Goal: Obtain resource: Download file/media

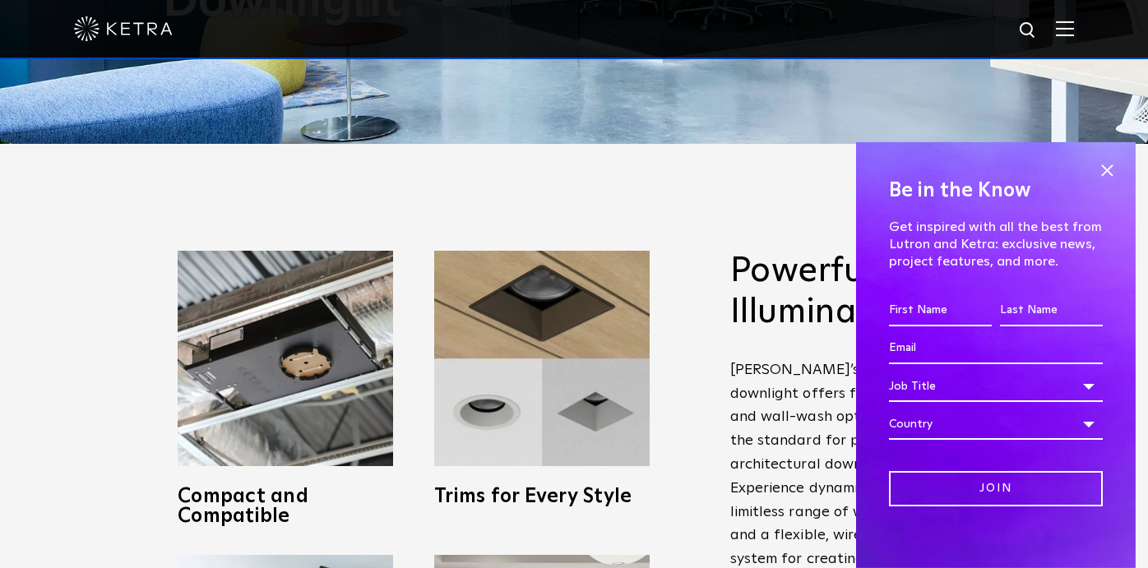
scroll to position [489, 0]
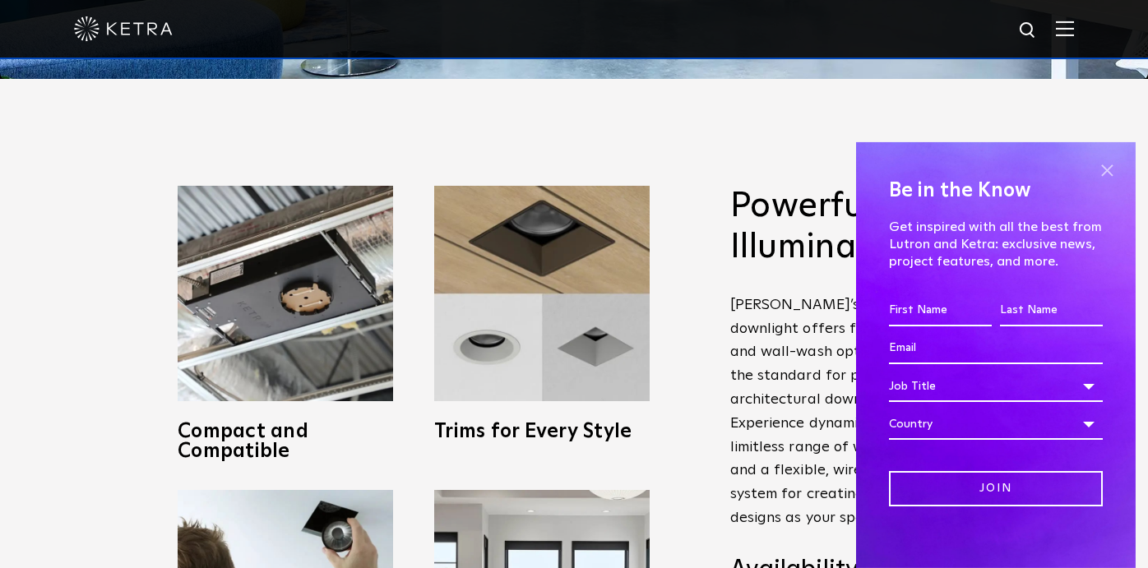
click at [1105, 175] on span at bounding box center [1107, 171] width 25 height 25
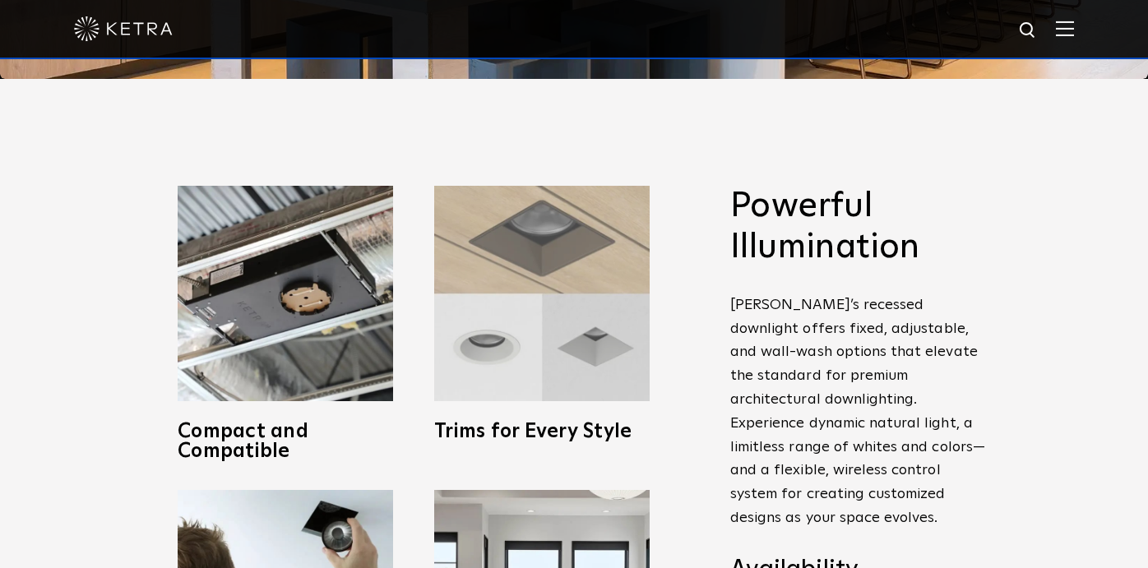
click at [556, 312] on img at bounding box center [542, 294] width 216 height 216
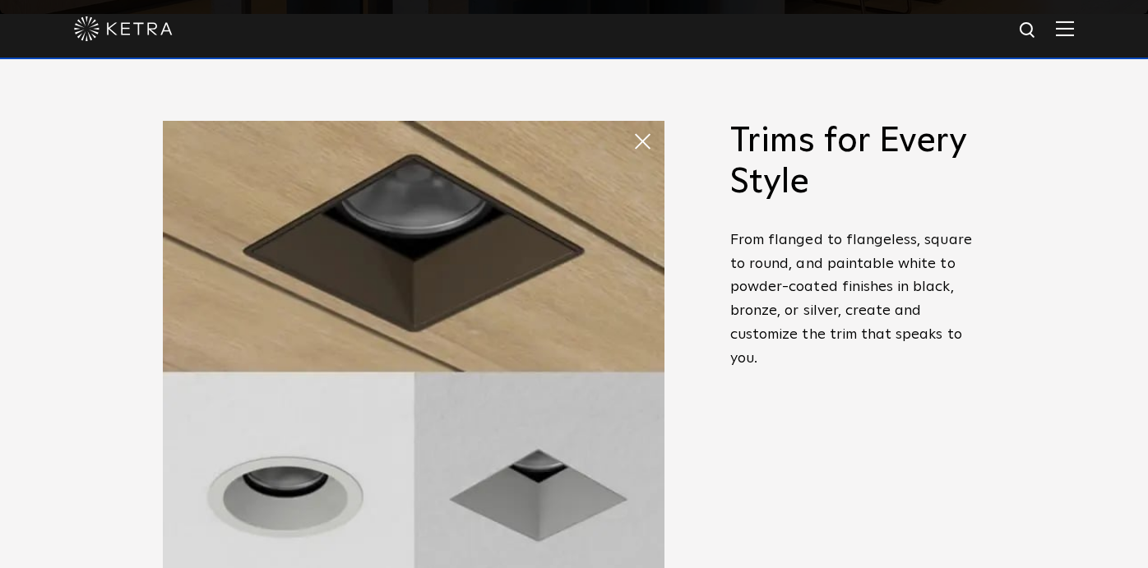
scroll to position [556, 0]
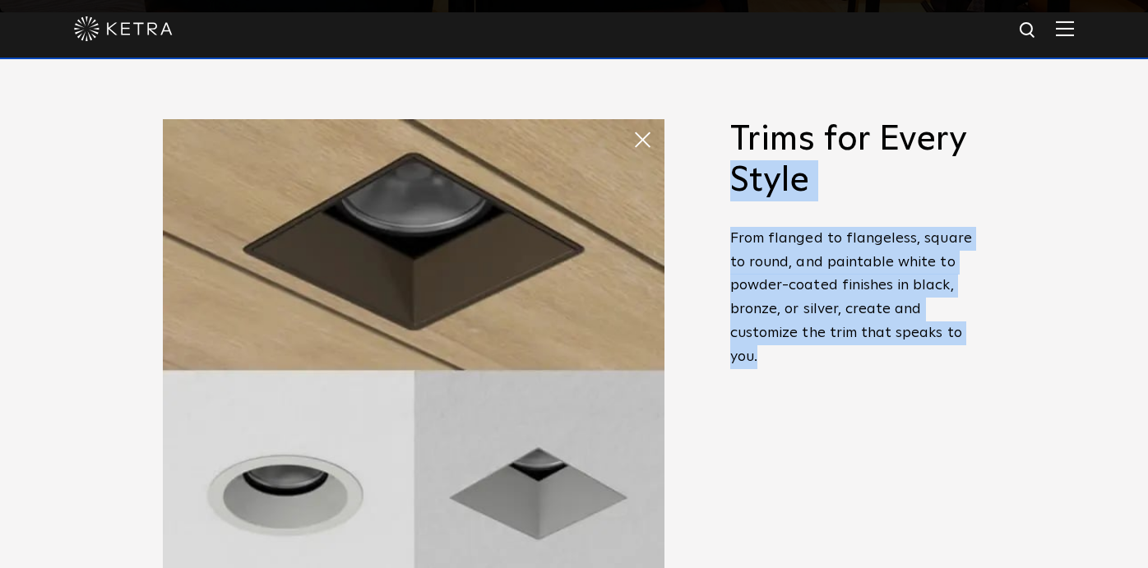
drag, startPoint x: 764, startPoint y: 376, endPoint x: 739, endPoint y: 162, distance: 215.3
click at [739, 162] on span "Trims for Every Style From flanged to flangeless, square to round, and paintabl…" at bounding box center [857, 256] width 255 height 275
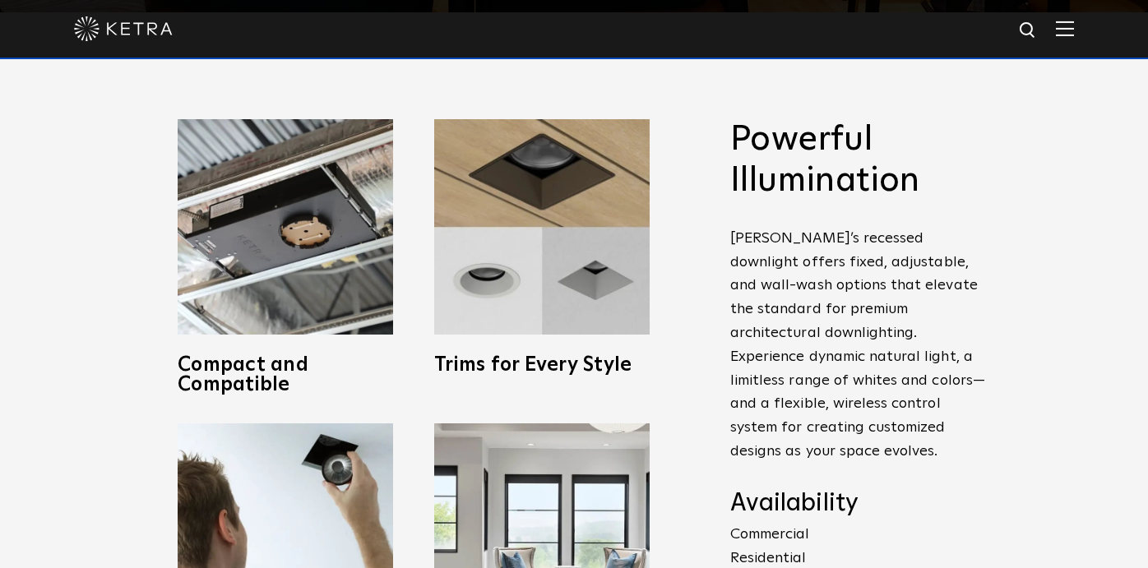
click at [735, 145] on h2 "Powerful Illumination" at bounding box center [857, 160] width 255 height 83
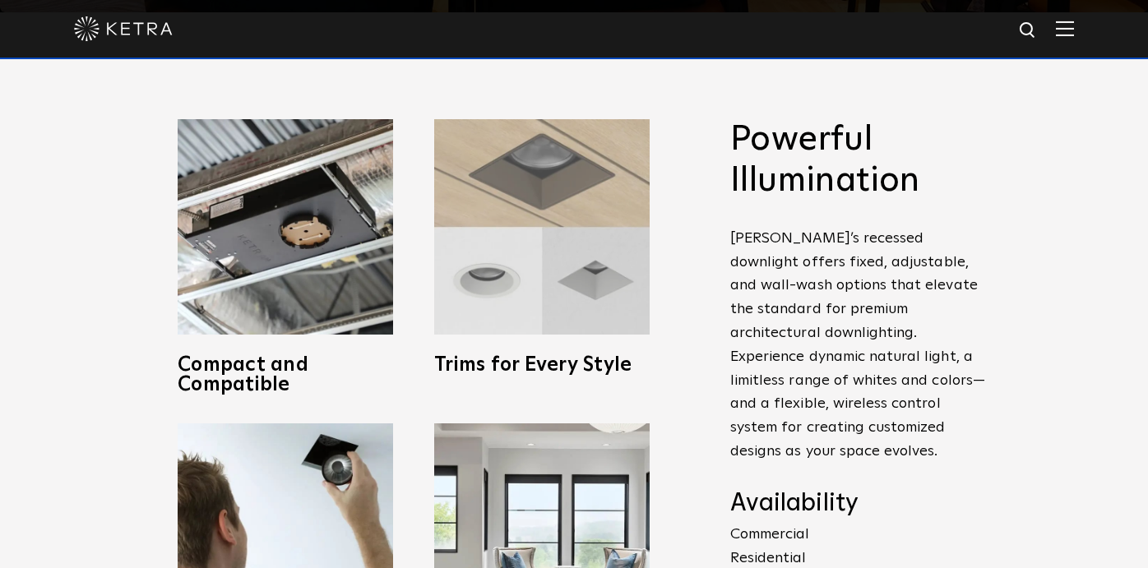
click at [546, 273] on img at bounding box center [542, 227] width 216 height 216
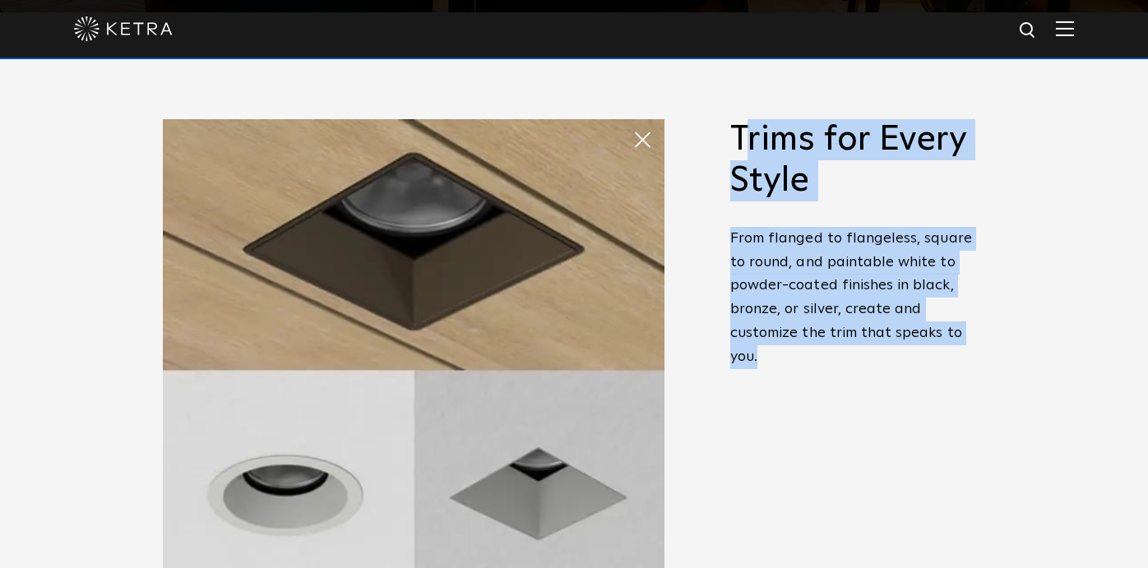
drag, startPoint x: 741, startPoint y: 131, endPoint x: 780, endPoint y: 361, distance: 233.5
click at [780, 361] on span "Trims for Every Style From flanged to flangeless, square to round, and paintabl…" at bounding box center [857, 256] width 255 height 275
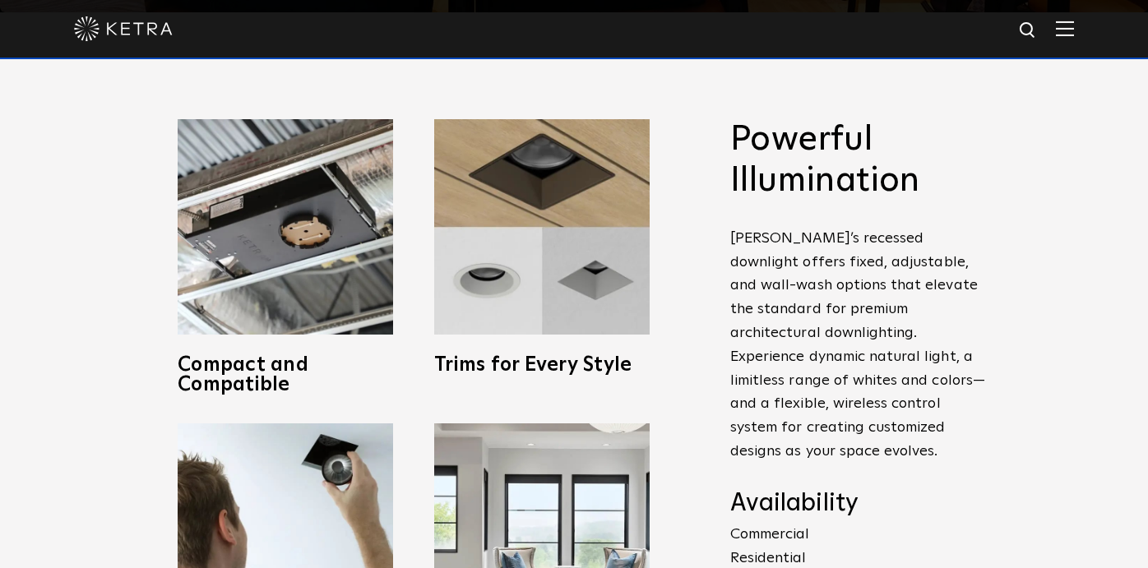
click at [780, 361] on p "[PERSON_NAME]’s recessed downlight offers fixed, adjustable, and wall-wash opti…" at bounding box center [857, 345] width 255 height 237
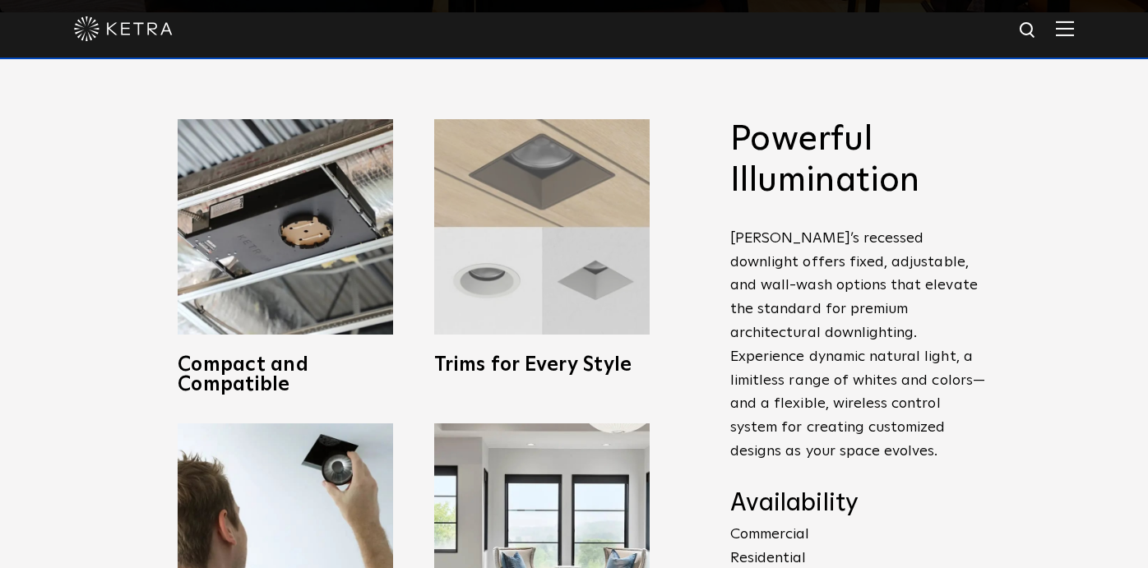
click at [523, 293] on img at bounding box center [542, 227] width 216 height 216
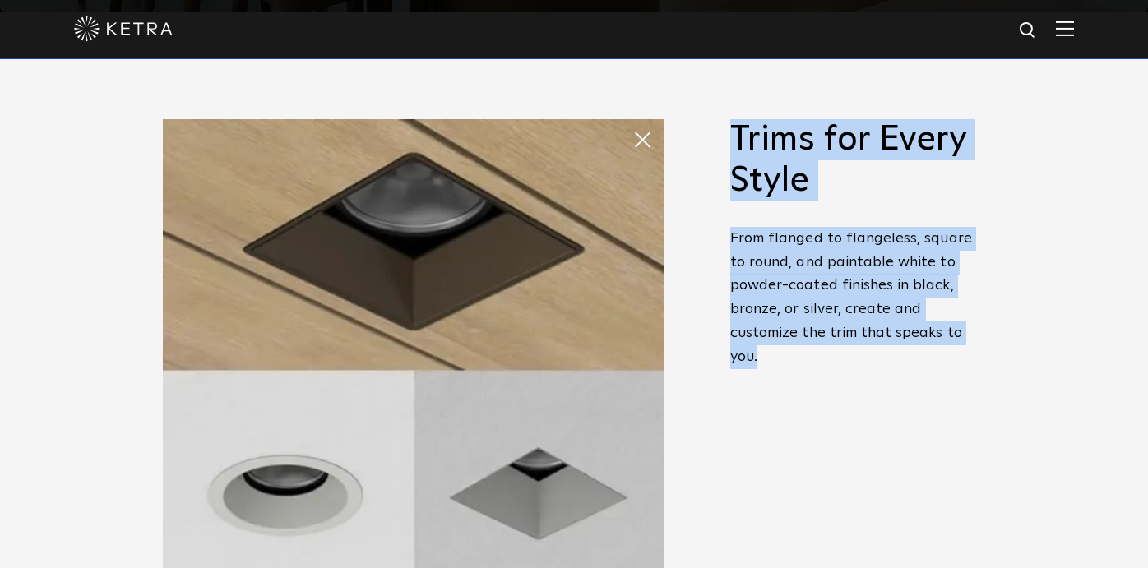
drag, startPoint x: 734, startPoint y: 130, endPoint x: 767, endPoint y: 355, distance: 227.8
click at [767, 355] on span "Trims for Every Style From flanged to flangeless, square to round, and paintabl…" at bounding box center [857, 256] width 255 height 275
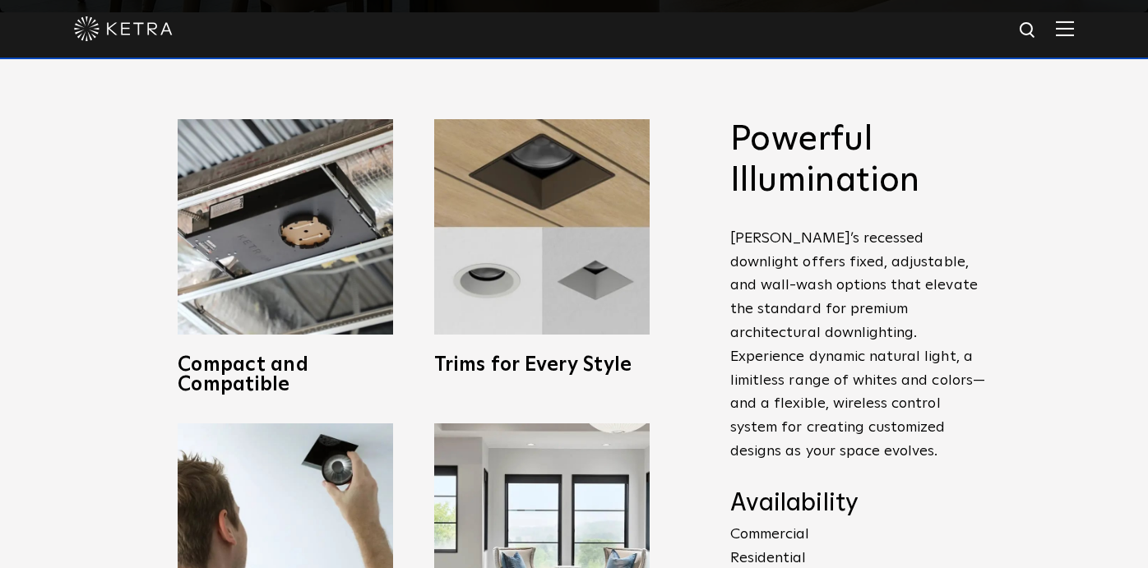
copy span "Trims for Every Style From flanged to flangeless, square to round, and paintabl…"
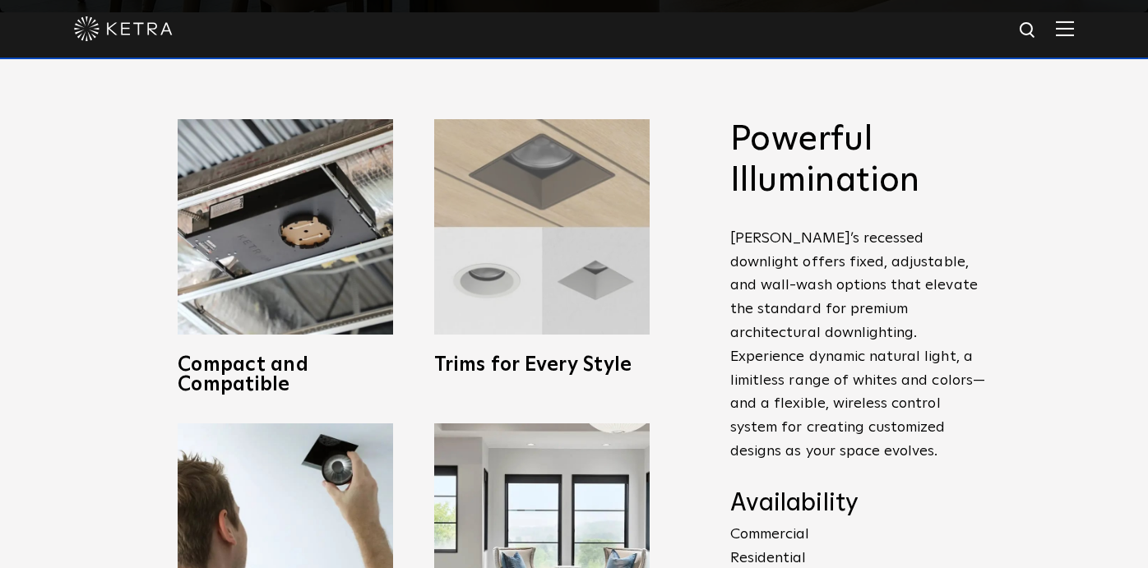
click at [544, 245] on img at bounding box center [542, 227] width 216 height 216
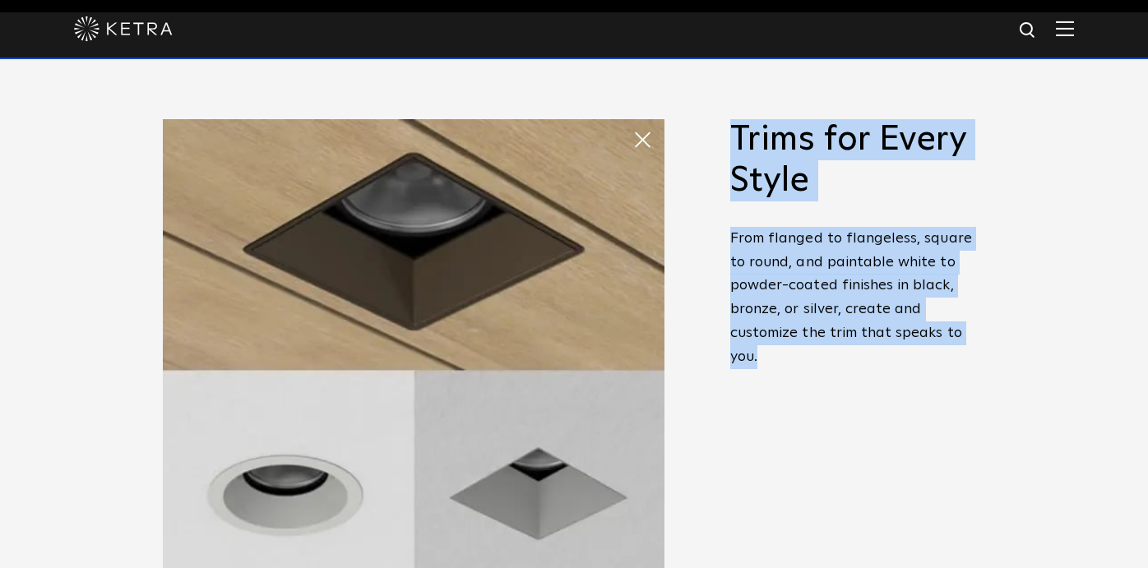
copy span "Trims for Every Style From flanged to flangeless, square to round, and paintabl…"
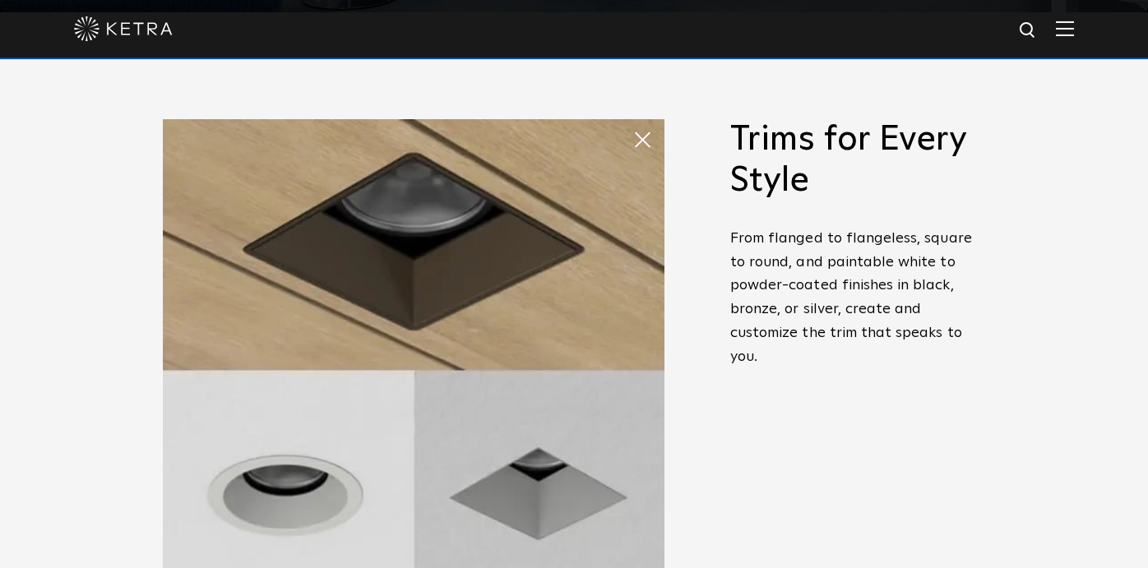
click at [637, 132] on span at bounding box center [649, 139] width 33 height 33
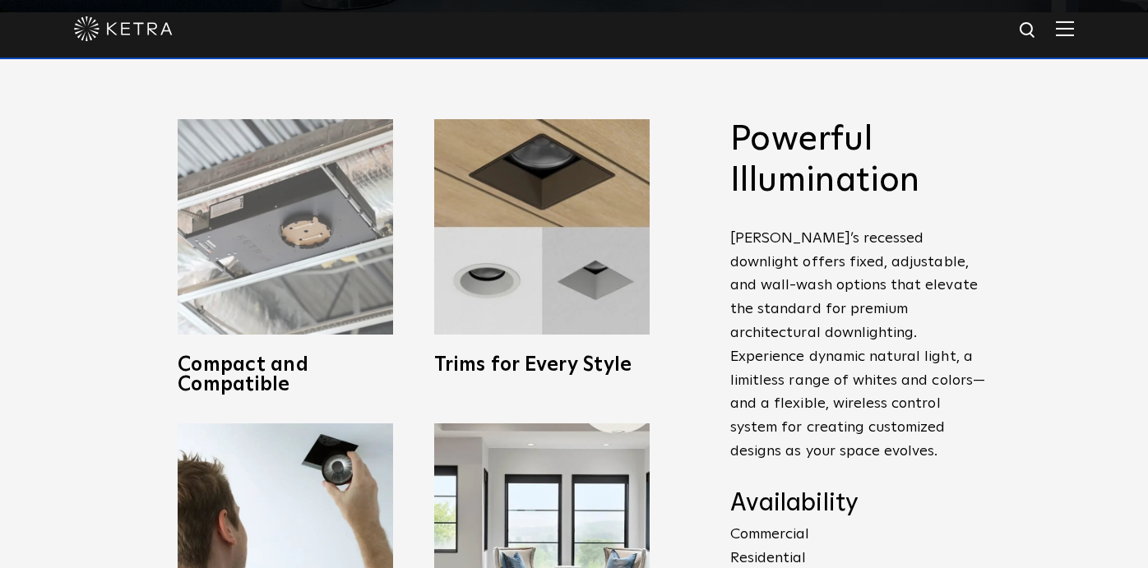
click at [221, 267] on img at bounding box center [286, 227] width 216 height 216
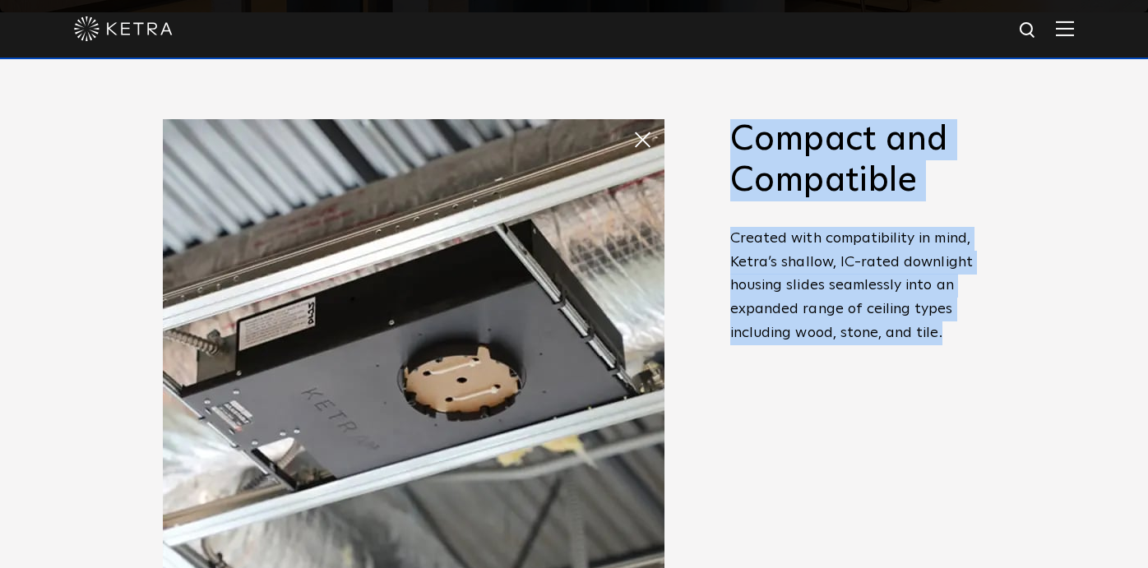
drag, startPoint x: 955, startPoint y: 348, endPoint x: 716, endPoint y: 154, distance: 307.5
click at [716, 154] on span "Powerful Illumination [PERSON_NAME]’s recessed downlight offers fixed, adjustab…" at bounding box center [846, 409] width 280 height 580
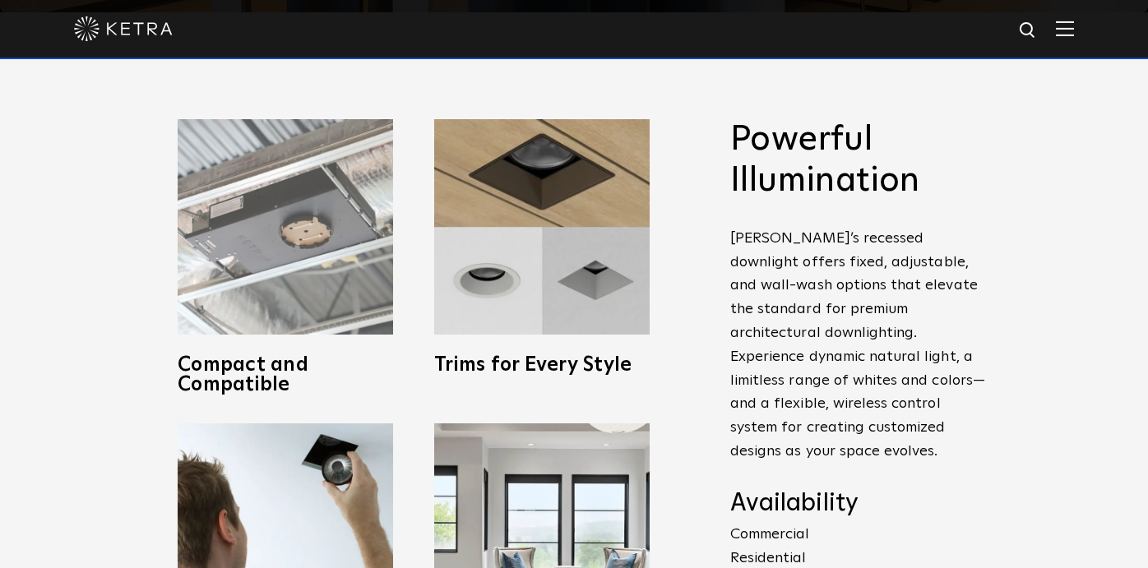
click at [249, 210] on img at bounding box center [286, 227] width 216 height 216
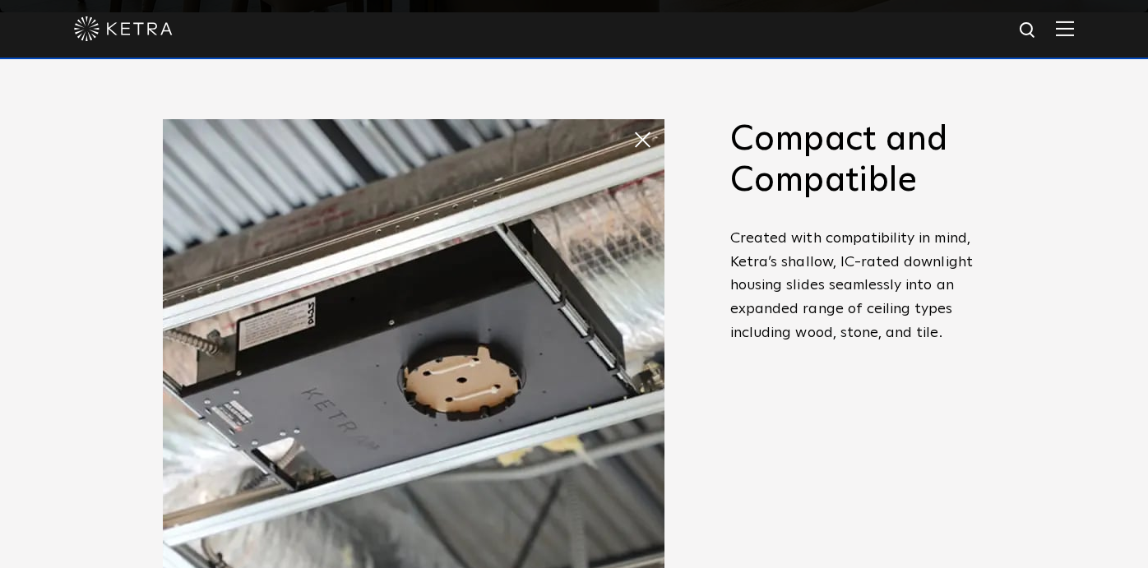
click at [892, 180] on h2 "Compact and Compatible" at bounding box center [857, 160] width 255 height 83
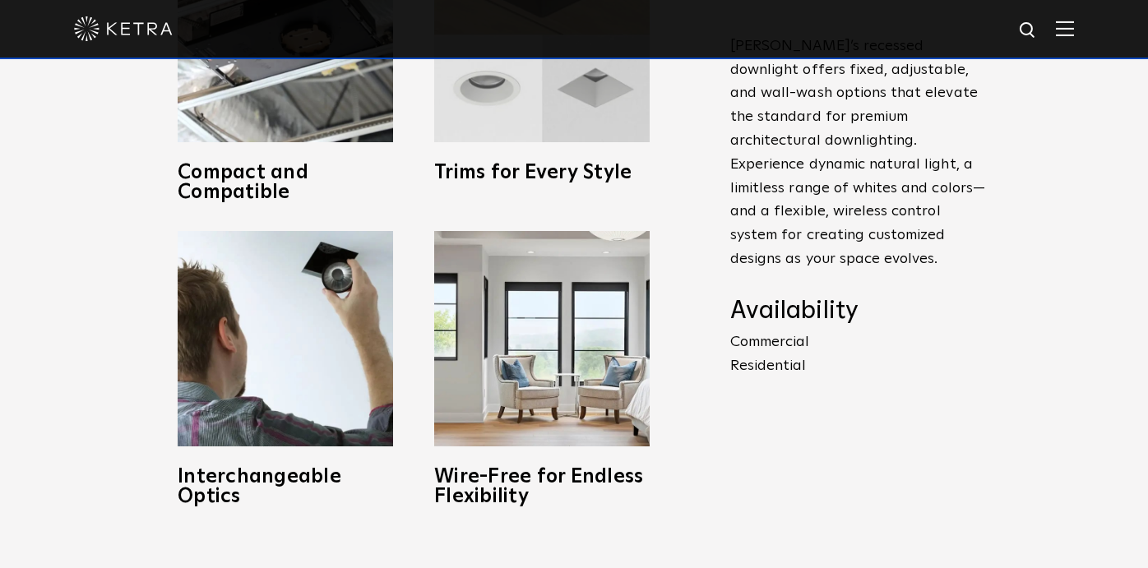
scroll to position [751, 0]
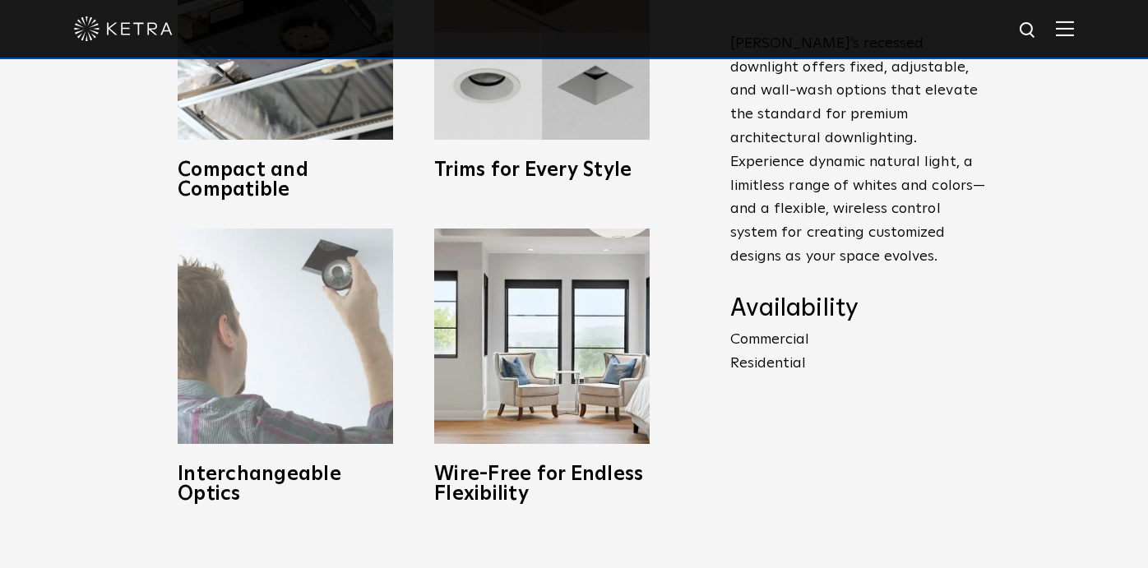
click at [299, 331] on img at bounding box center [286, 337] width 216 height 216
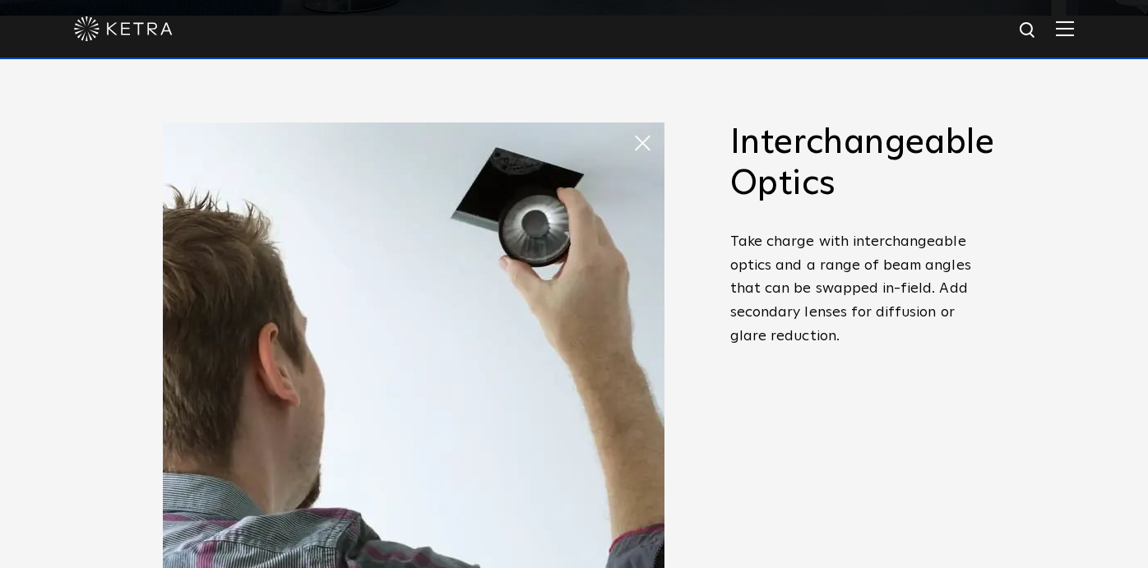
scroll to position [549, 0]
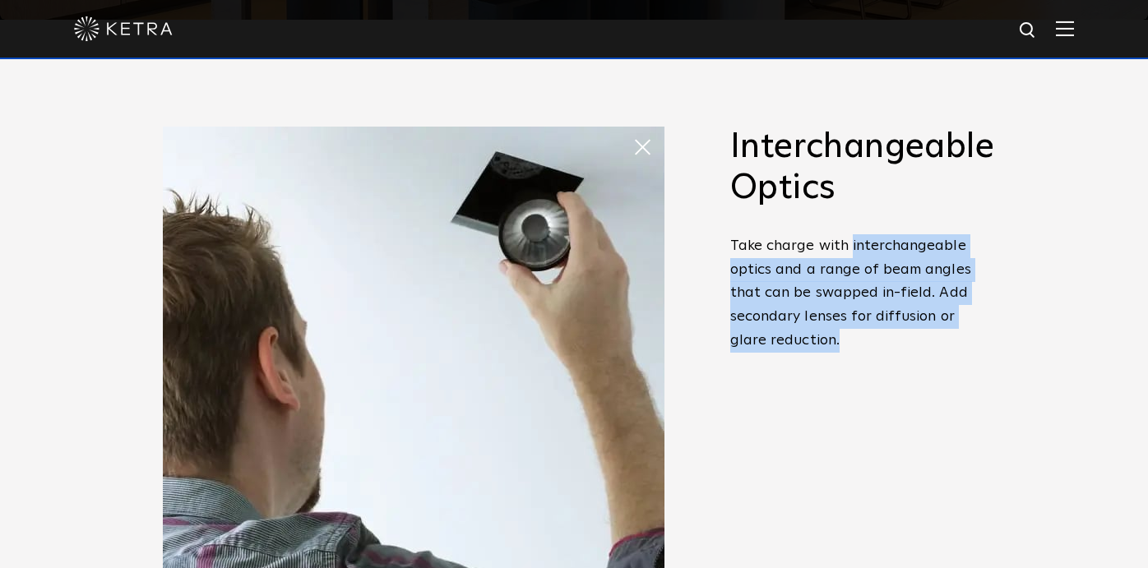
drag, startPoint x: 853, startPoint y: 345, endPoint x: 850, endPoint y: 247, distance: 97.9
click at [850, 247] on p "Take charge with interchangeable optics and a range of beam angles that can be …" at bounding box center [857, 293] width 255 height 118
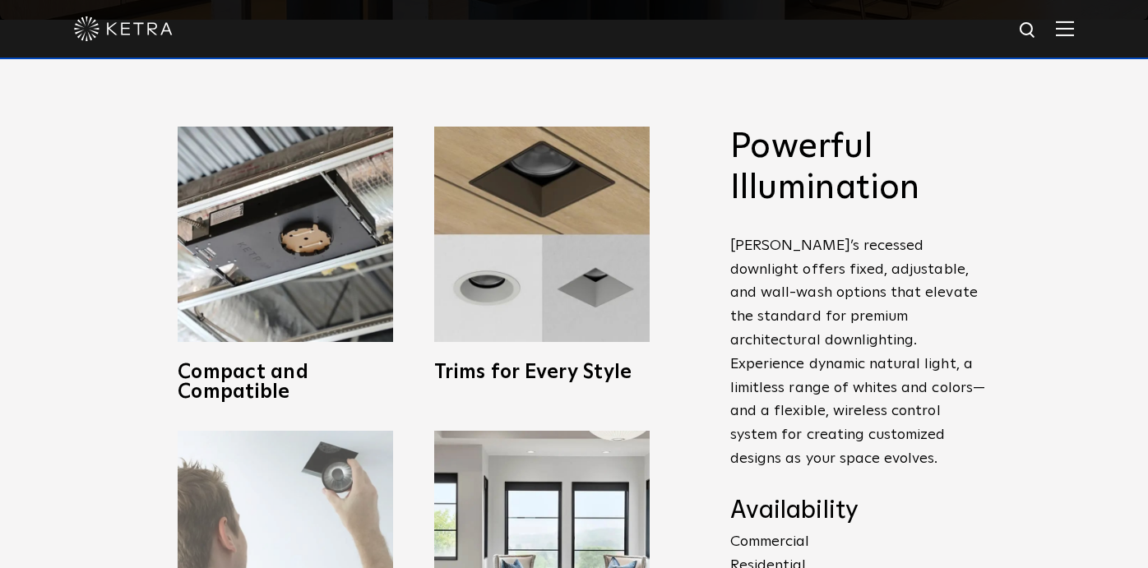
click at [331, 527] on img at bounding box center [286, 539] width 216 height 216
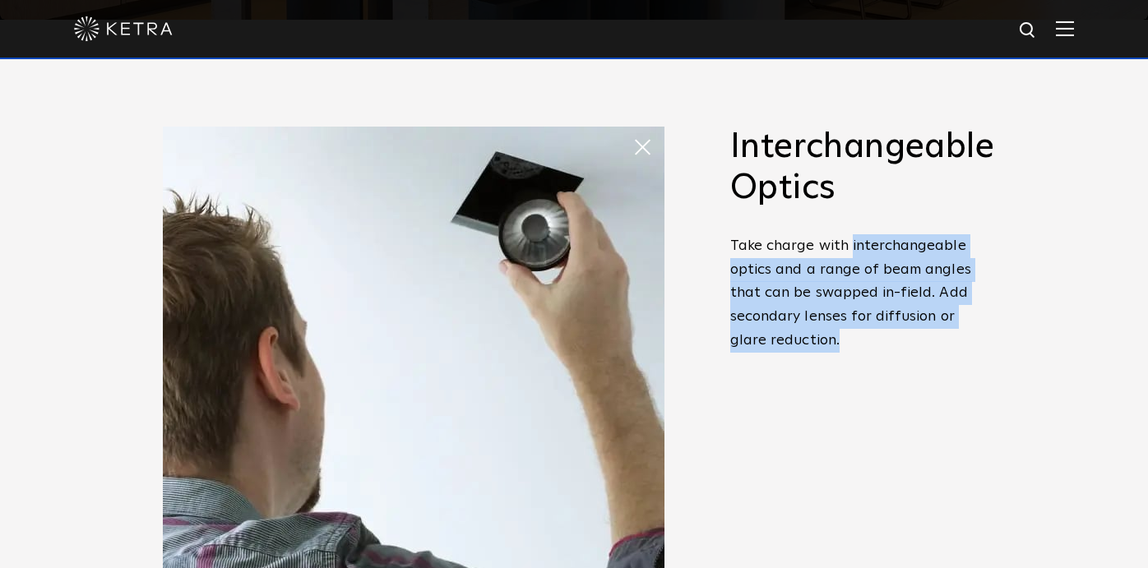
copy span "interchangeable optics and a range of beam angles that can be swapped in-field.…"
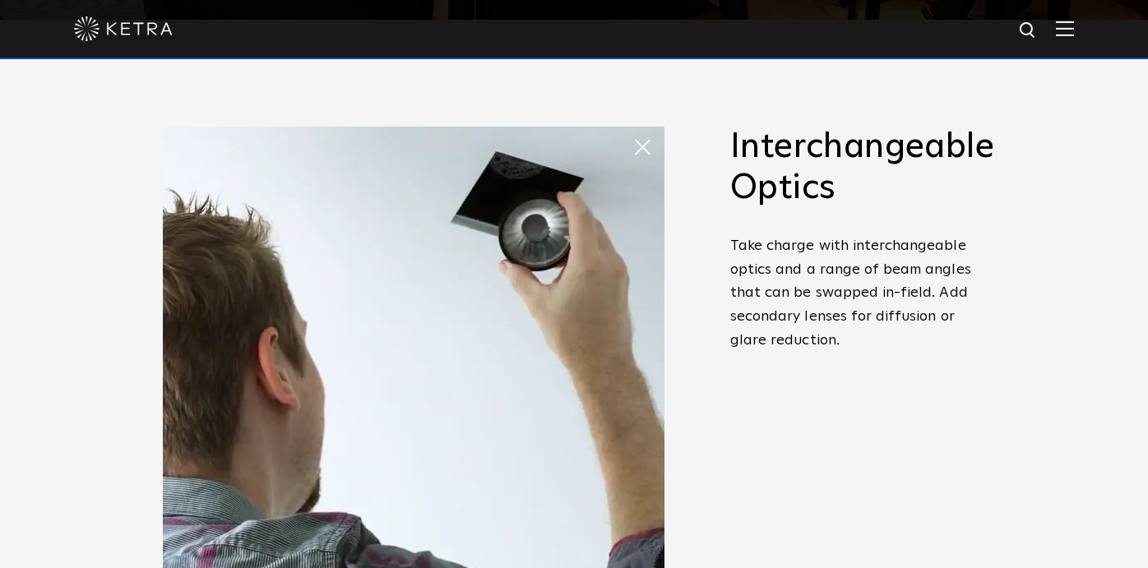
click at [637, 158] on span at bounding box center [649, 147] width 33 height 33
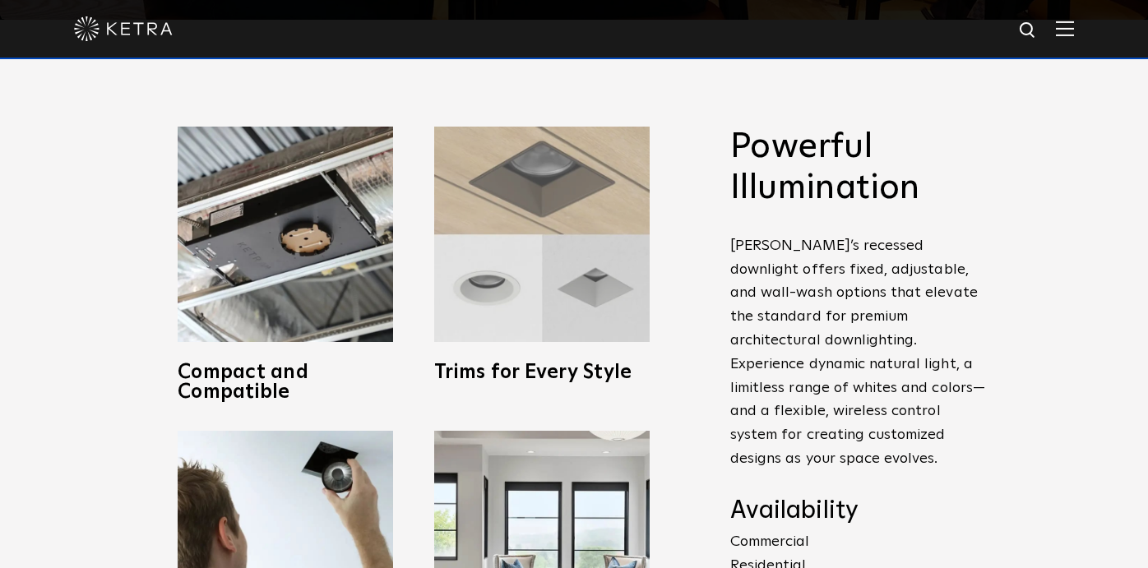
click at [637, 154] on img at bounding box center [542, 235] width 216 height 216
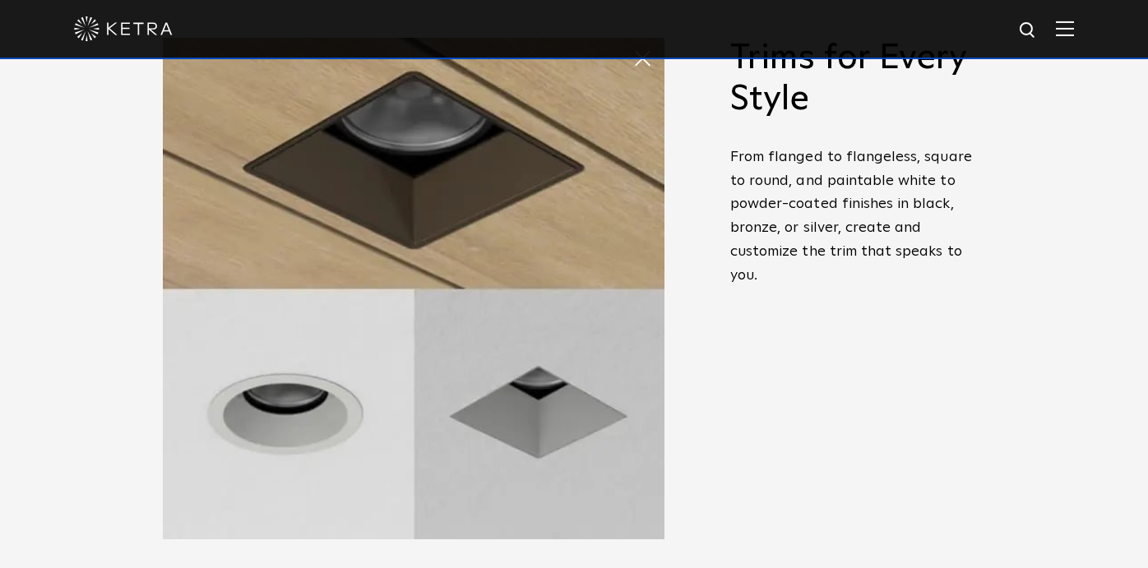
click at [654, 59] on span at bounding box center [649, 58] width 33 height 33
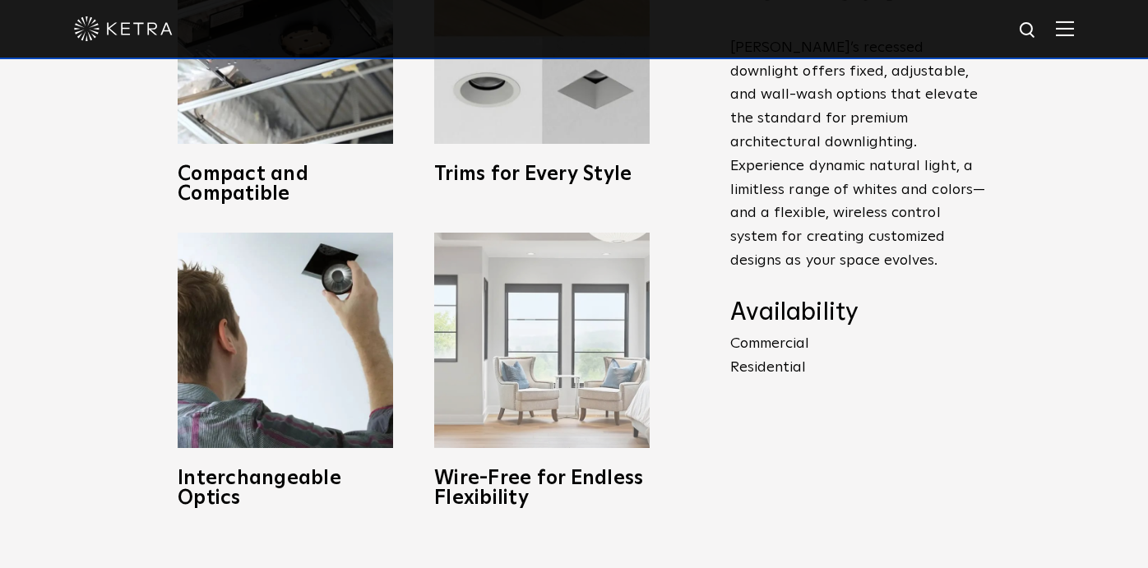
scroll to position [754, 0]
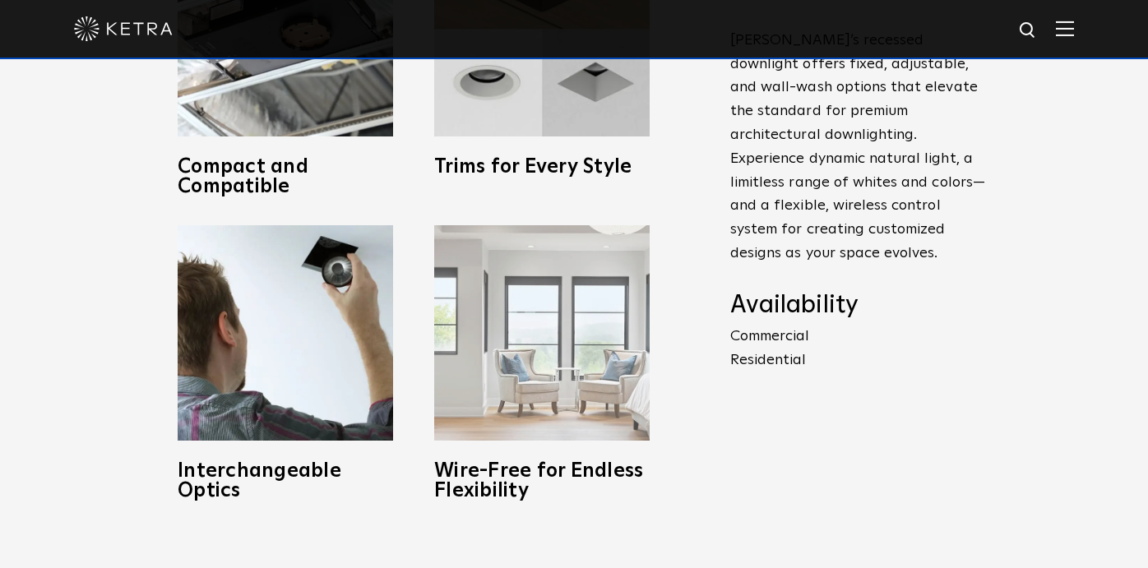
click at [551, 355] on img at bounding box center [542, 333] width 216 height 216
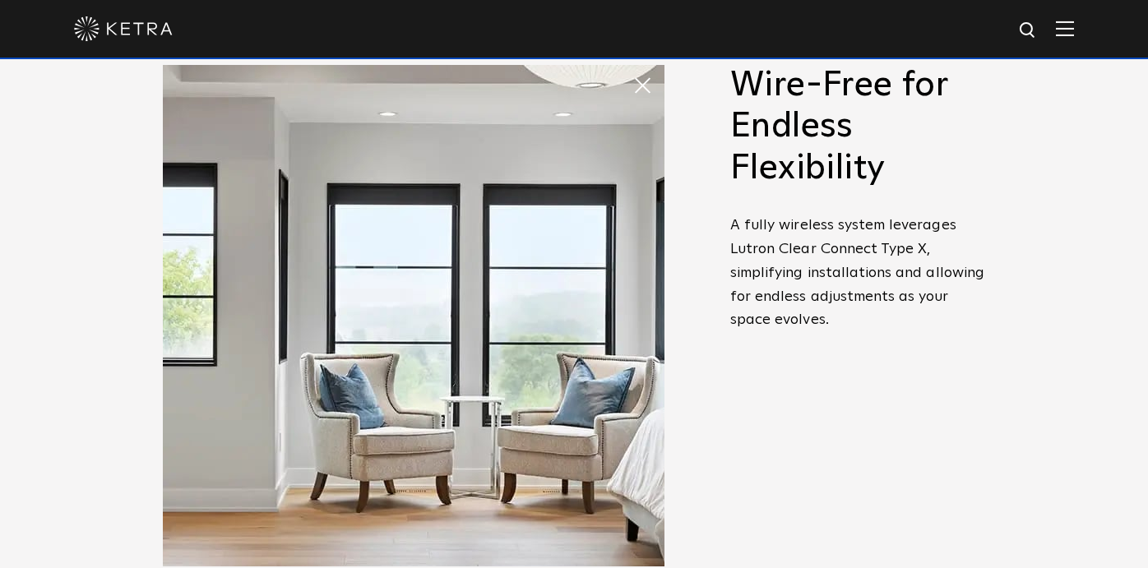
scroll to position [610, 0]
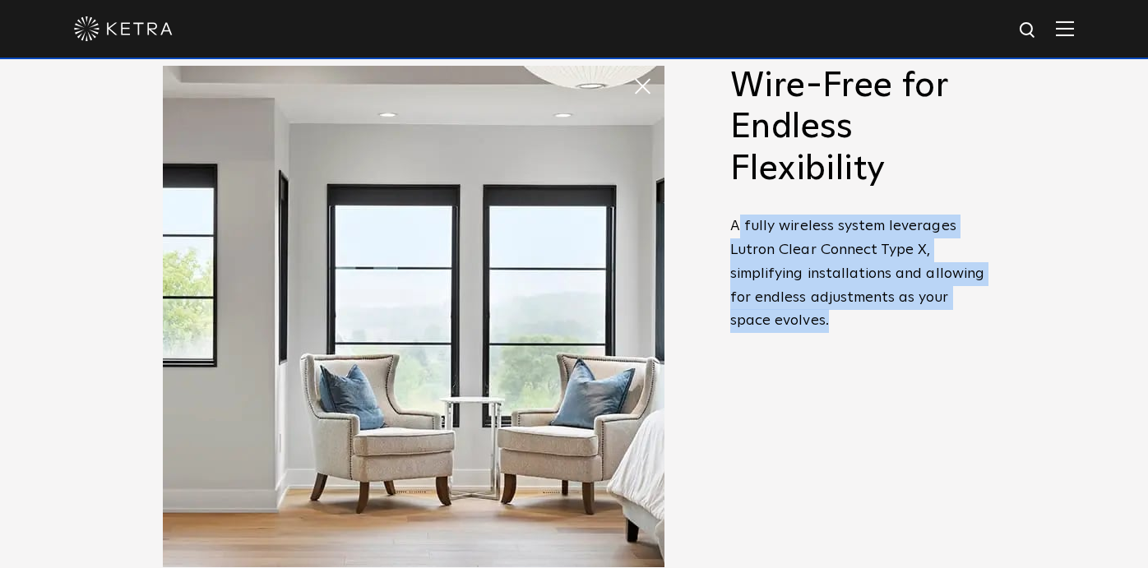
drag, startPoint x: 835, startPoint y: 313, endPoint x: 735, endPoint y: 223, distance: 134.5
click at [735, 223] on p "A fully wireless system leverages Lutron Clear Connect Type X, simplifying inst…" at bounding box center [857, 274] width 255 height 118
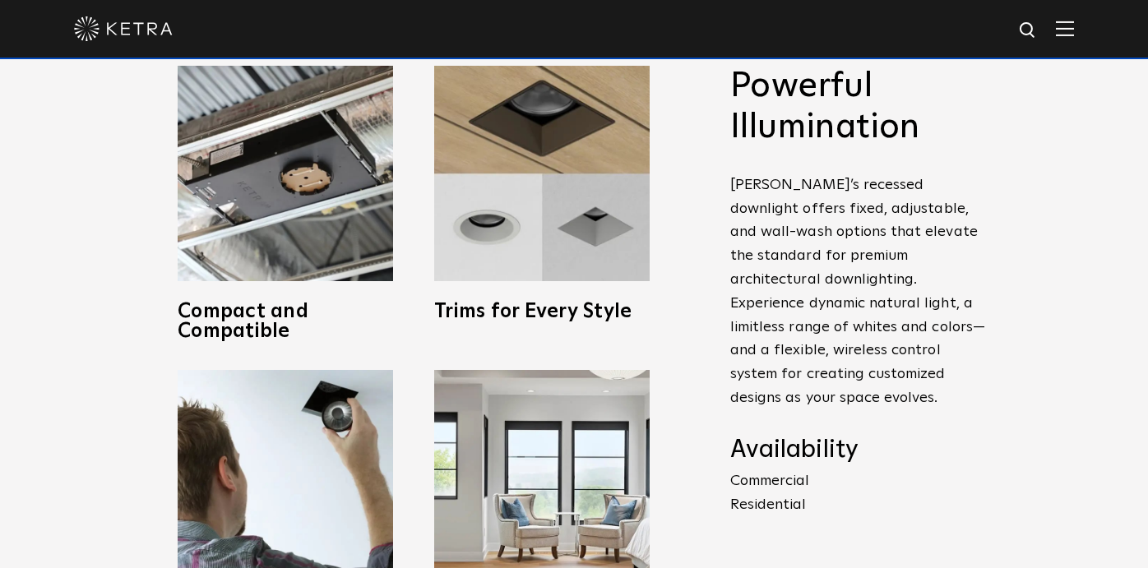
copy span "fully wireless system leverages Lutron Clear Connect Type X, simplifying instal…"
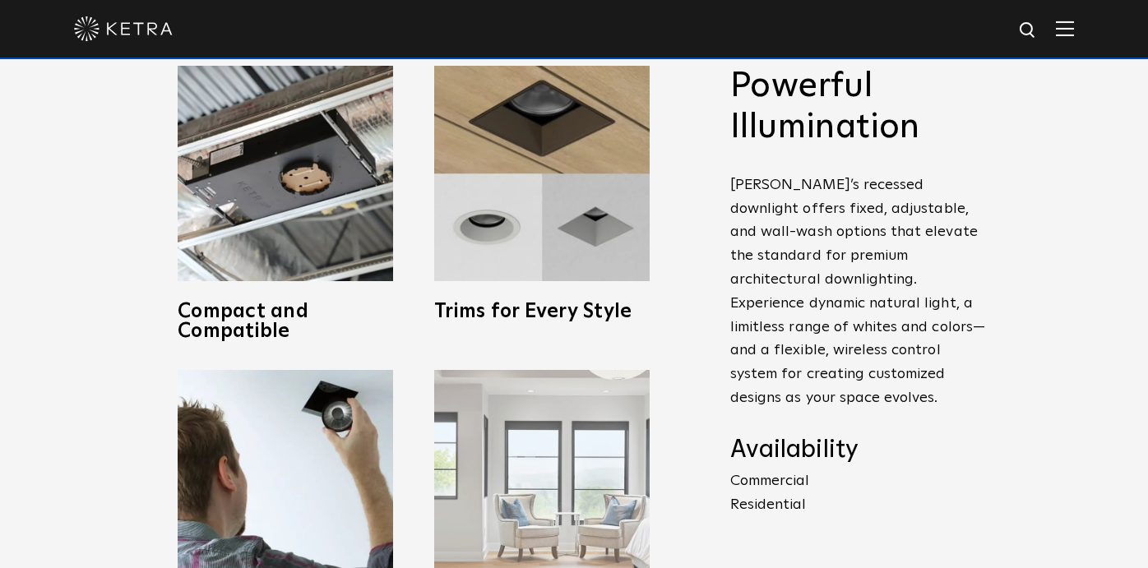
click at [489, 466] on img at bounding box center [542, 478] width 216 height 216
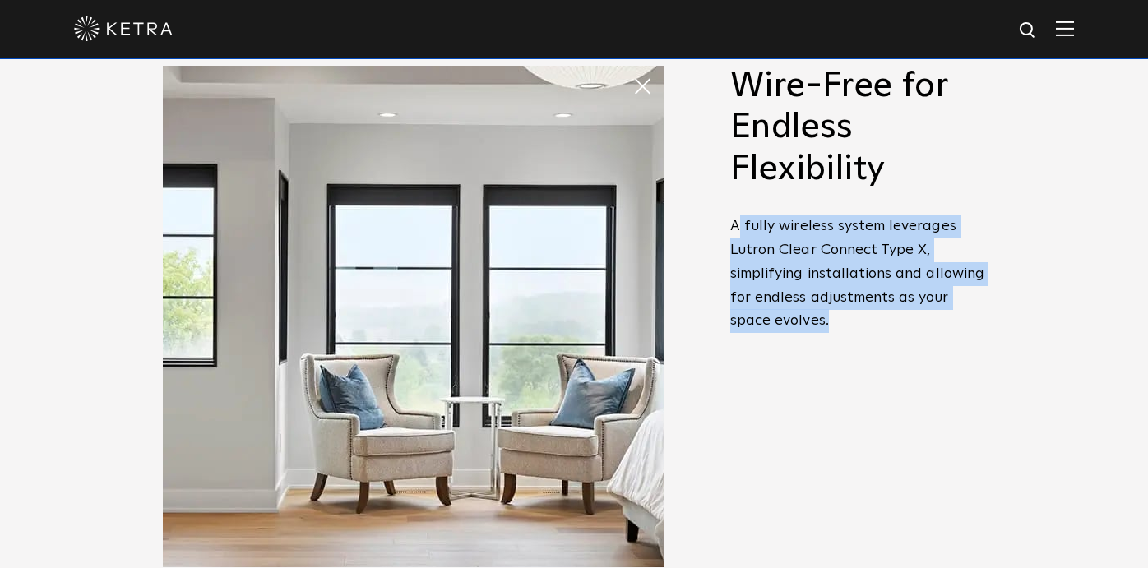
click at [549, 258] on img at bounding box center [414, 317] width 502 height 502
drag, startPoint x: 627, startPoint y: 195, endPoint x: 627, endPoint y: 186, distance: 9.0
click at [627, 194] on img at bounding box center [414, 317] width 502 height 502
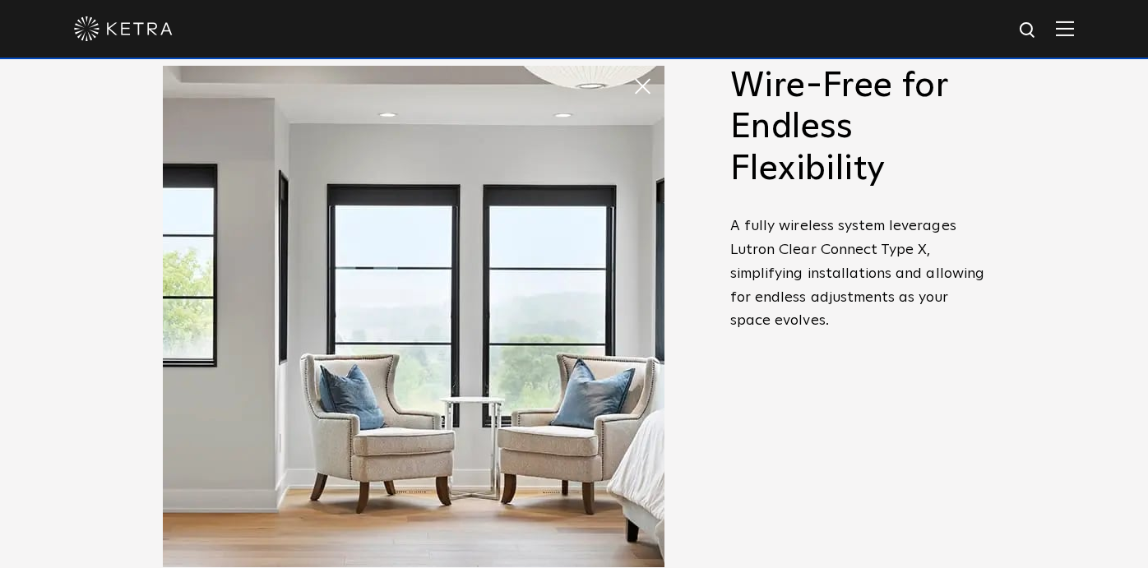
click at [637, 76] on span at bounding box center [649, 86] width 33 height 33
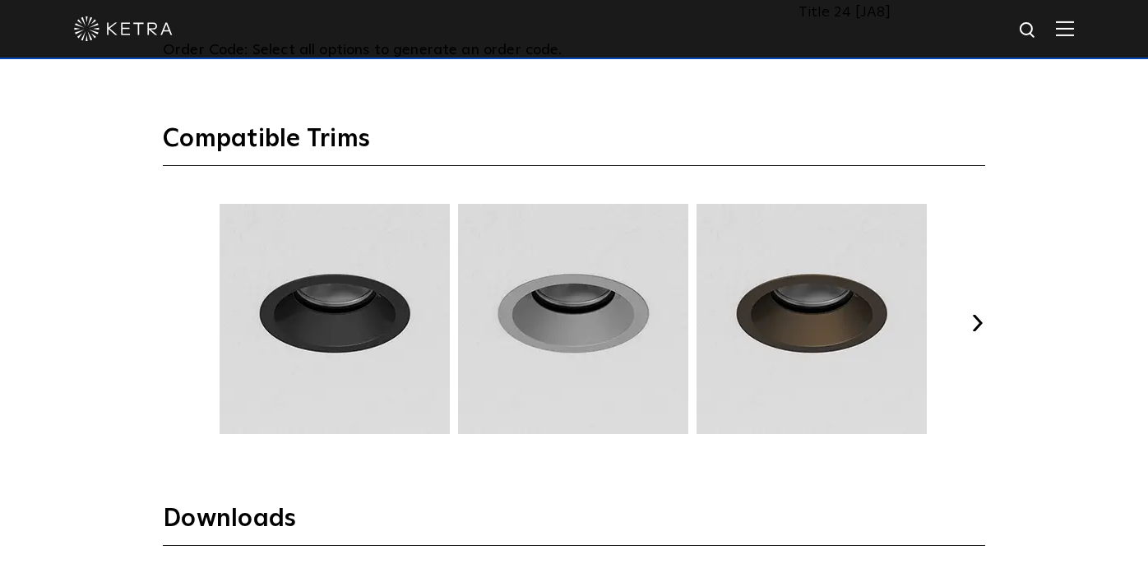
scroll to position [2051, 0]
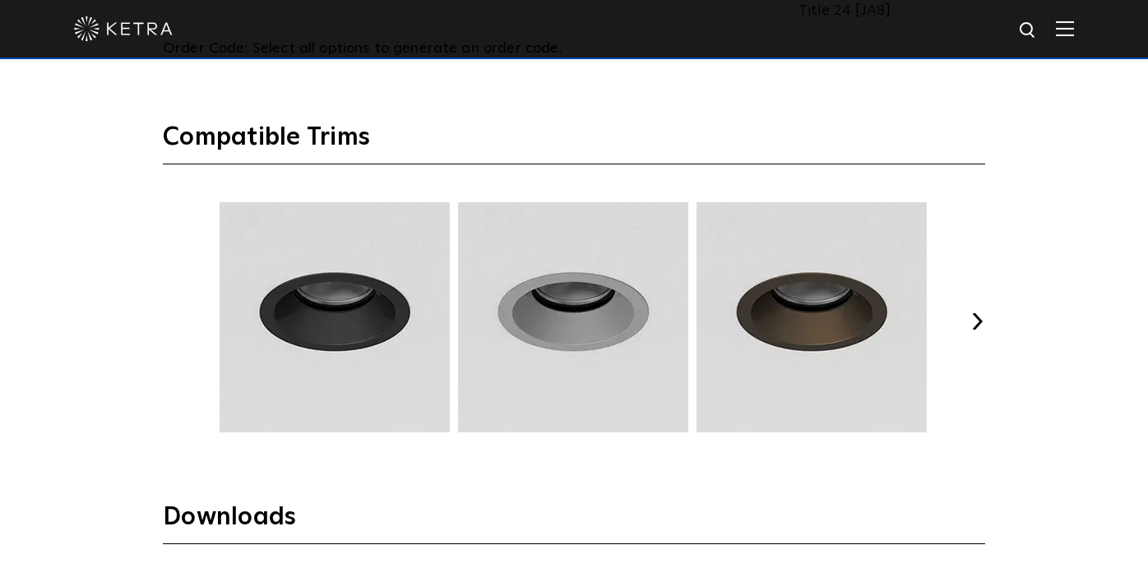
click at [313, 318] on img at bounding box center [334, 317] width 235 height 230
click at [976, 320] on button "Next" at bounding box center [977, 321] width 16 height 16
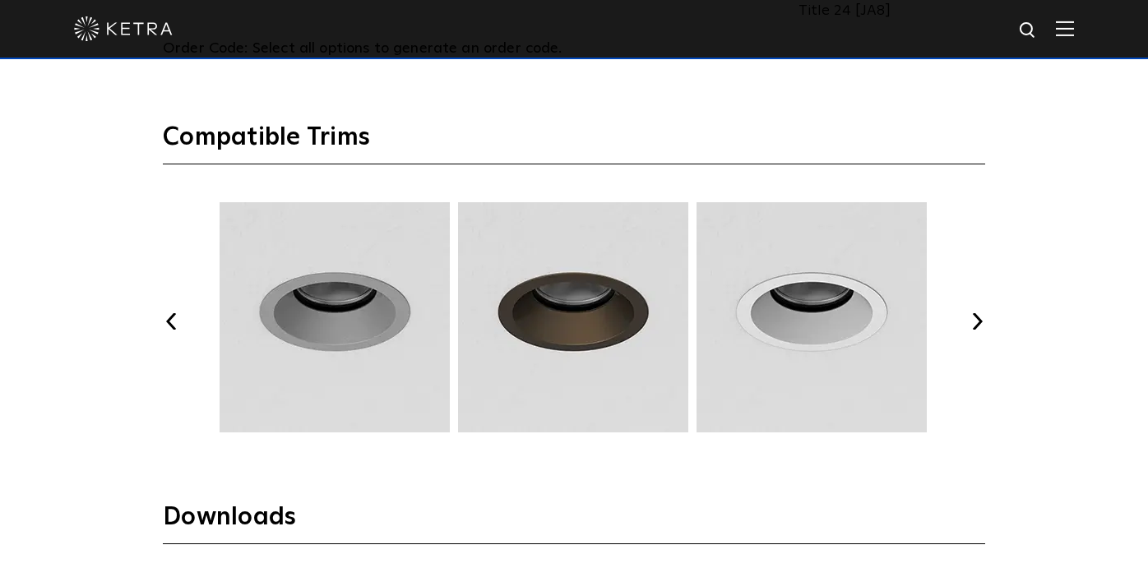
click at [976, 320] on button "Next" at bounding box center [977, 321] width 16 height 16
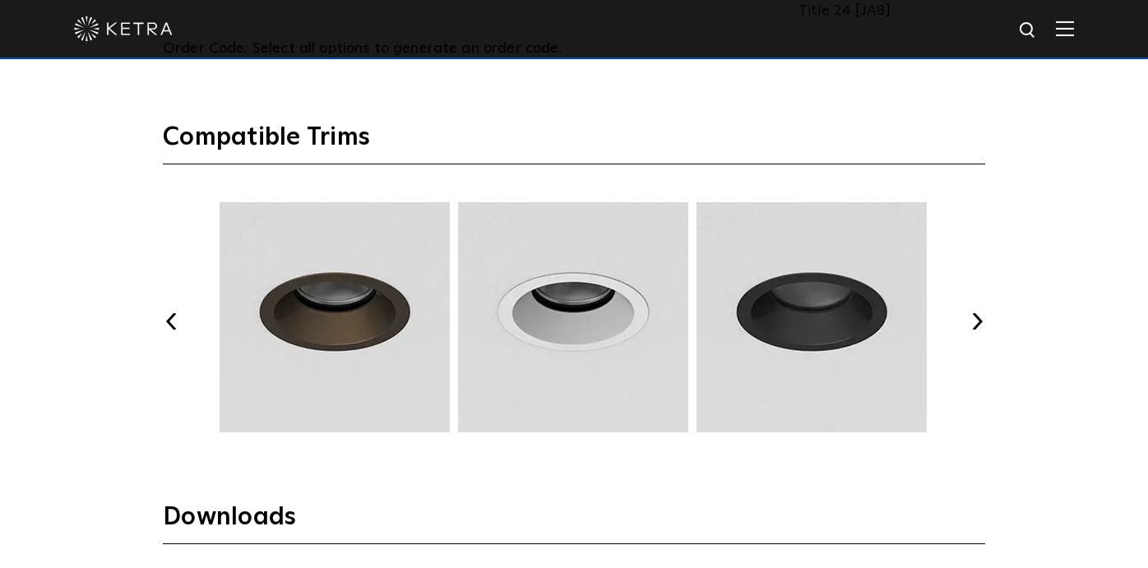
click at [976, 320] on button "Next" at bounding box center [977, 321] width 16 height 16
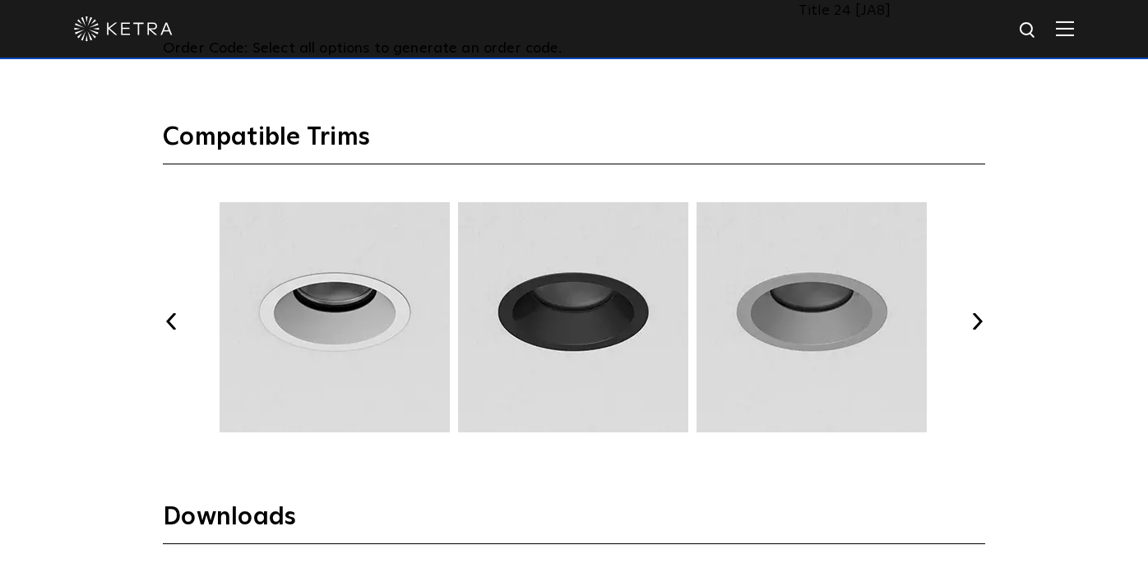
click at [976, 320] on button "Next" at bounding box center [977, 321] width 16 height 16
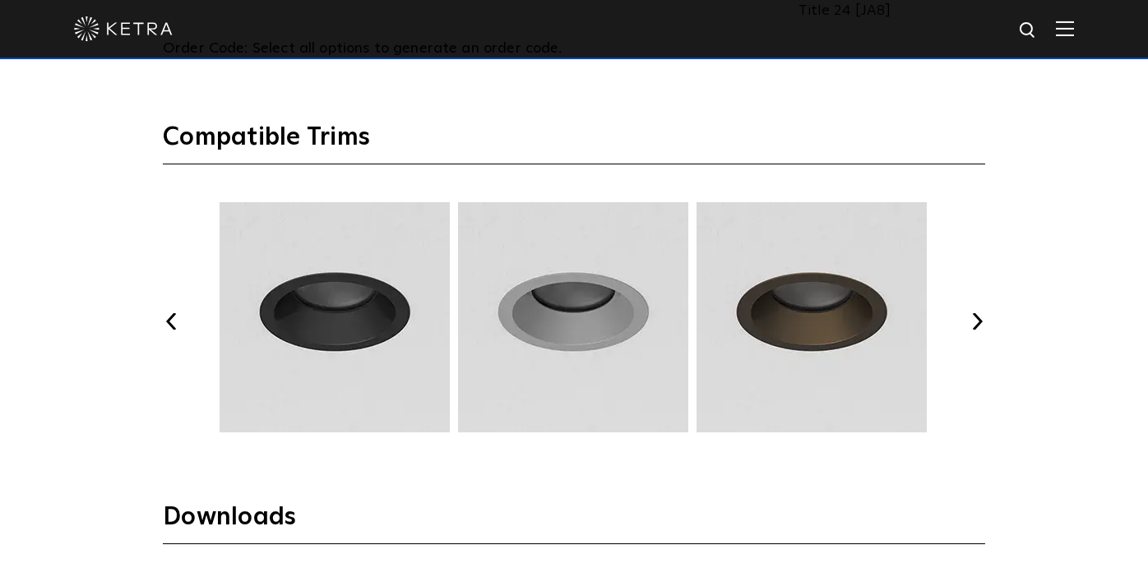
click at [976, 320] on button "Next" at bounding box center [977, 321] width 16 height 16
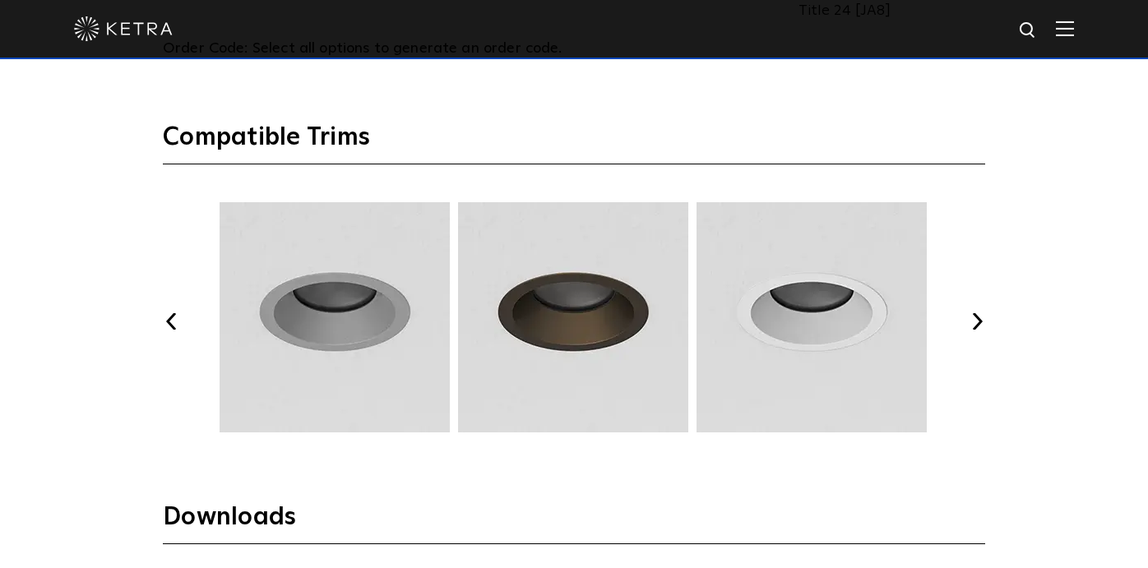
click at [976, 320] on button "Next" at bounding box center [977, 321] width 16 height 16
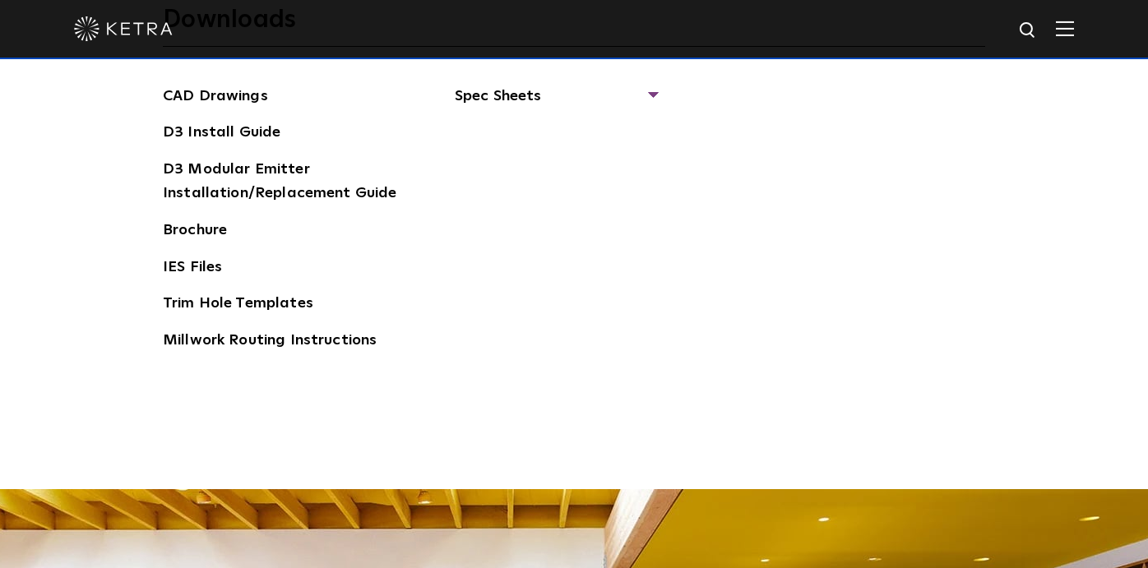
scroll to position [2547, 0]
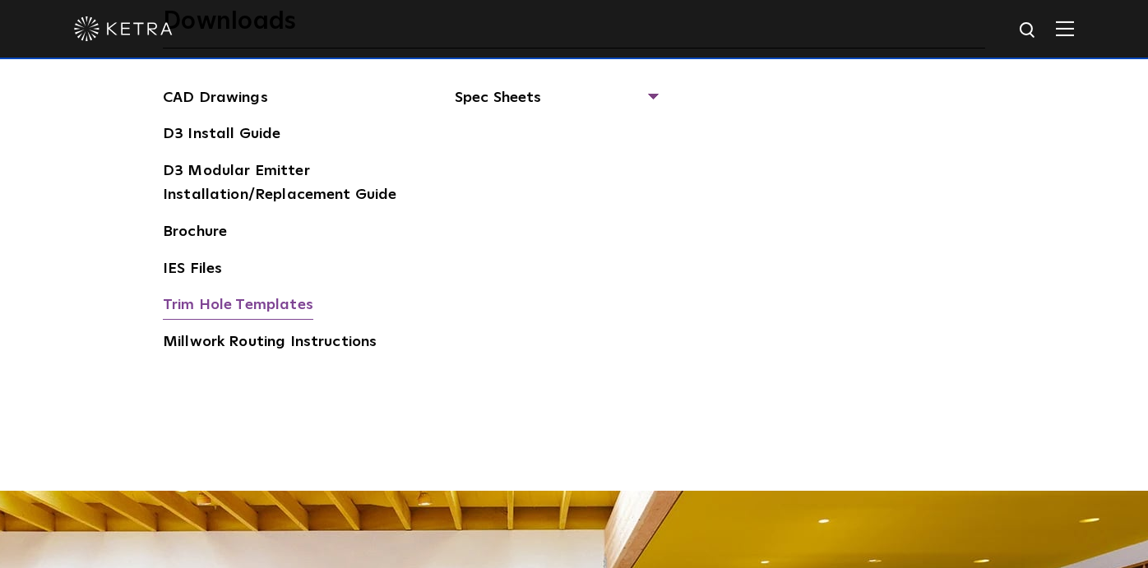
click at [280, 310] on link "Trim Hole Templates" at bounding box center [238, 307] width 151 height 26
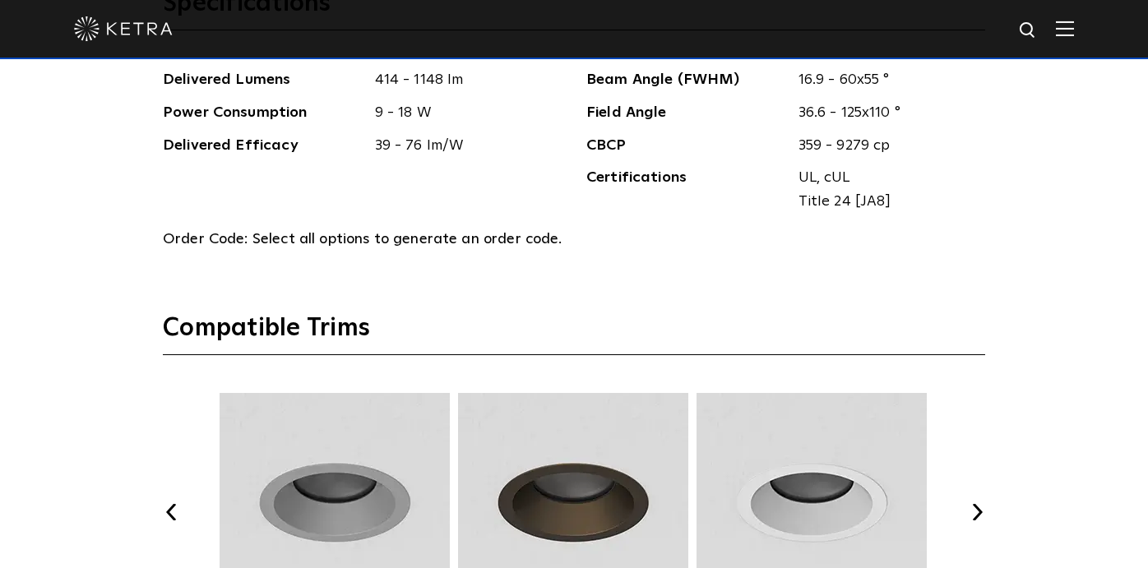
scroll to position [1857, 0]
